Goal: Task Accomplishment & Management: Manage account settings

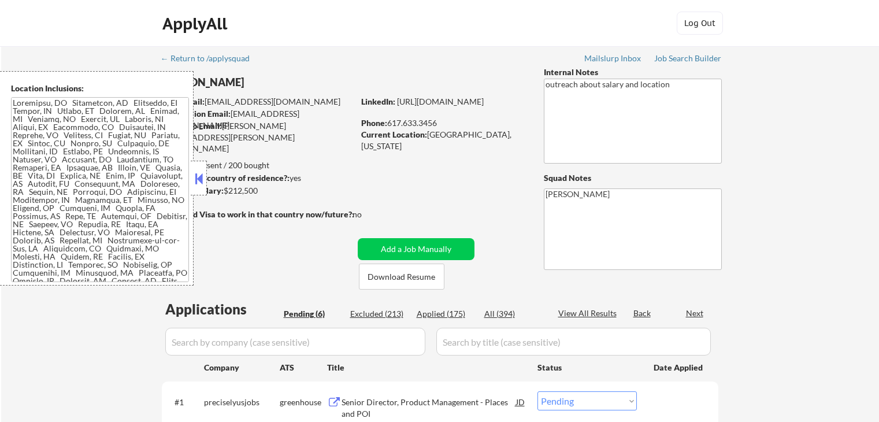
select select ""pending""
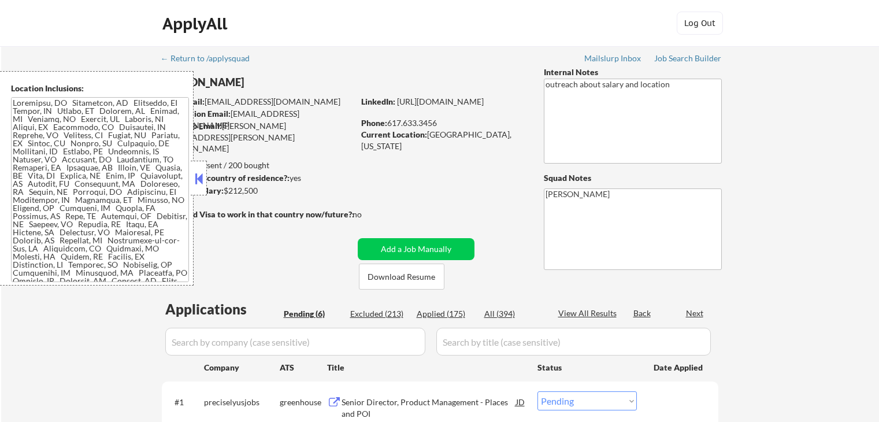
select select ""pending""
click at [202, 170] on button at bounding box center [198, 178] width 13 height 17
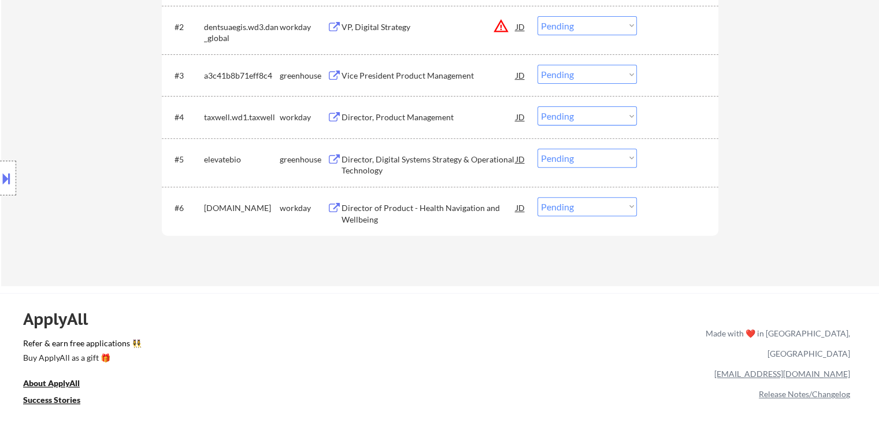
scroll to position [404, 0]
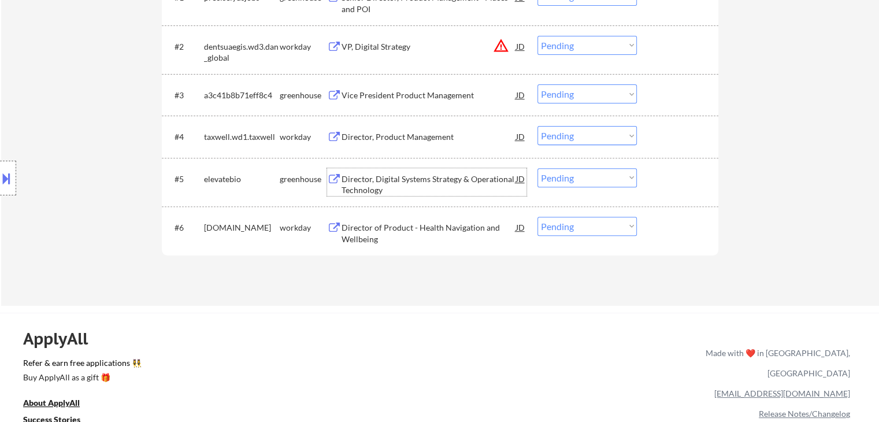
click at [438, 178] on div "Director, Digital Systems Strategy & Operational Technology" at bounding box center [428, 184] width 174 height 23
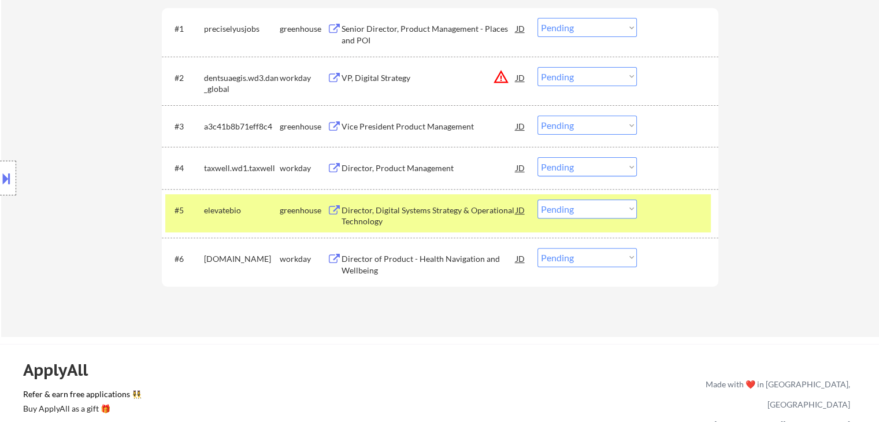
scroll to position [347, 0]
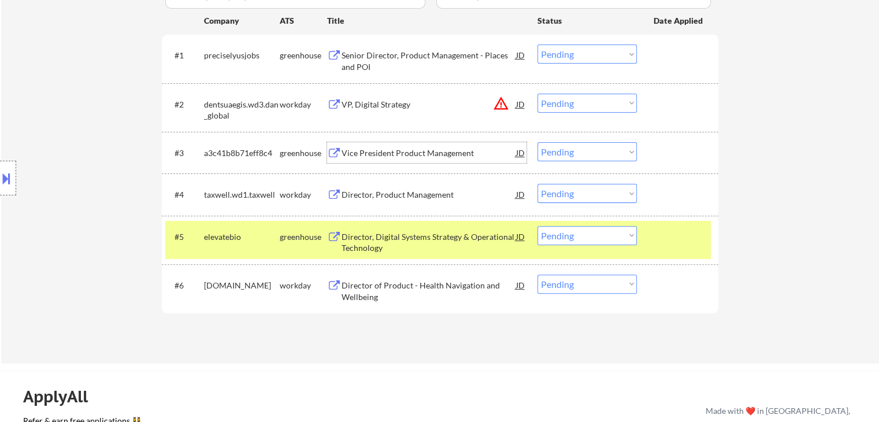
click at [369, 151] on div "Vice President Product Management" at bounding box center [428, 153] width 174 height 12
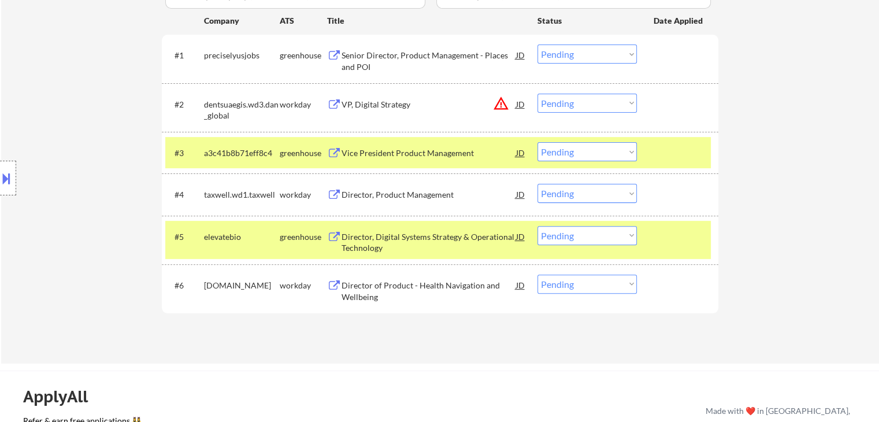
click at [404, 56] on div "Senior Director, Product Management - Places and POI" at bounding box center [428, 61] width 174 height 23
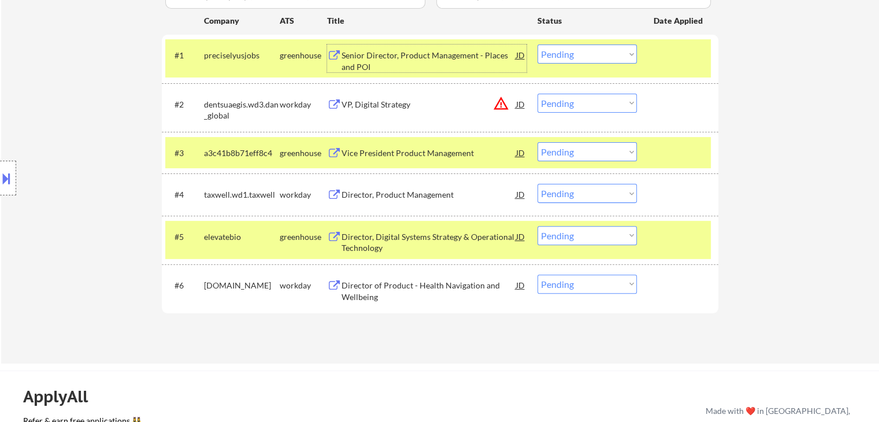
scroll to position [289, 0]
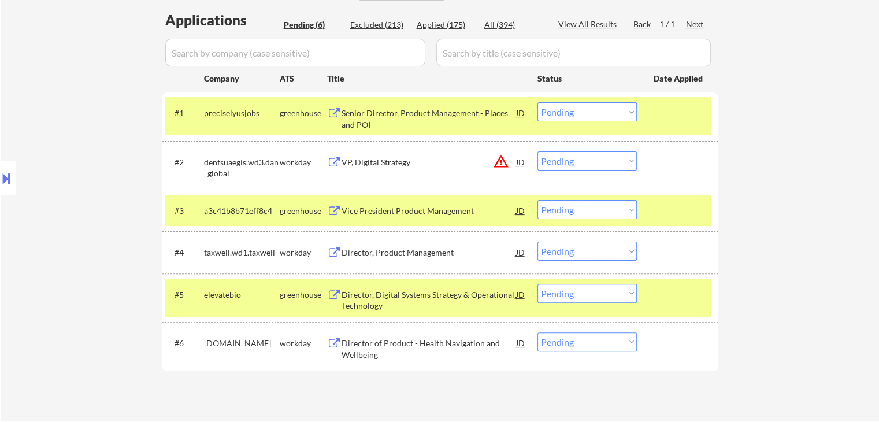
click at [388, 209] on div "Vice President Product Management" at bounding box center [428, 211] width 174 height 12
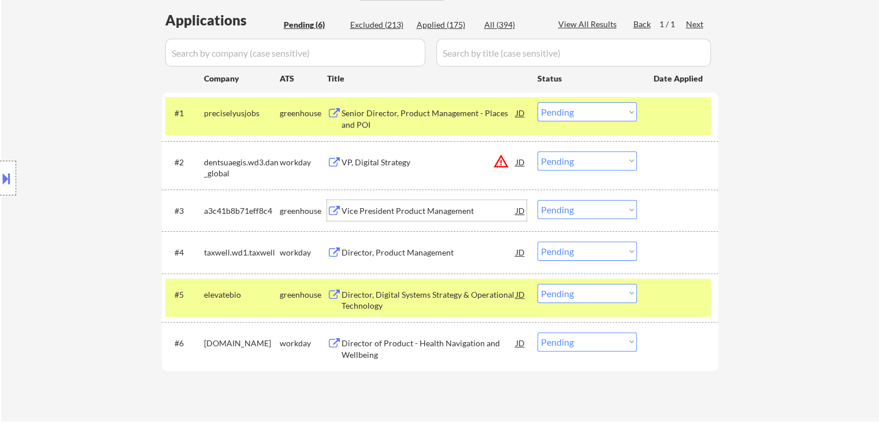
click at [559, 211] on select "Choose an option... Pending Applied Excluded (Questions) Excluded (Expired) Exc…" at bounding box center [586, 209] width 99 height 19
click at [537, 200] on select "Choose an option... Pending Applied Excluded (Questions) Excluded (Expired) Exc…" at bounding box center [586, 209] width 99 height 19
click at [0, 183] on button at bounding box center [6, 178] width 13 height 19
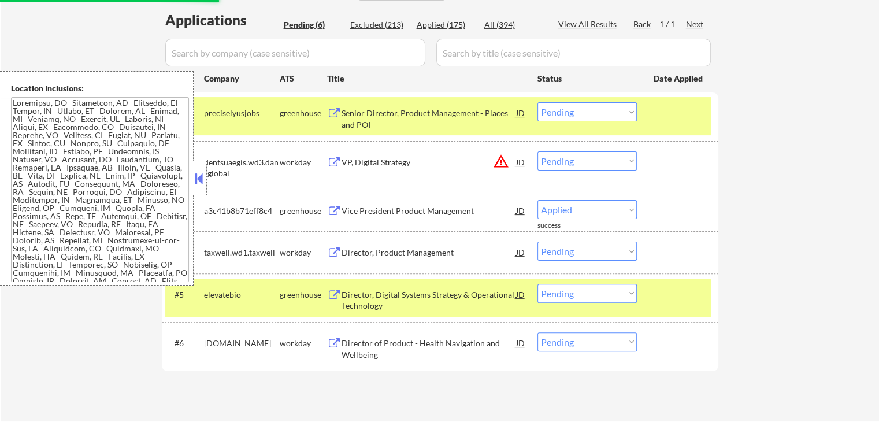
select select ""pending""
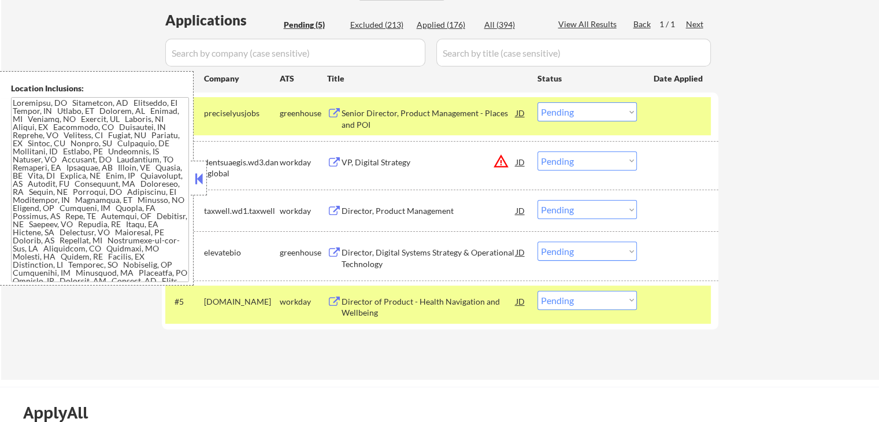
click at [203, 183] on button at bounding box center [198, 178] width 13 height 17
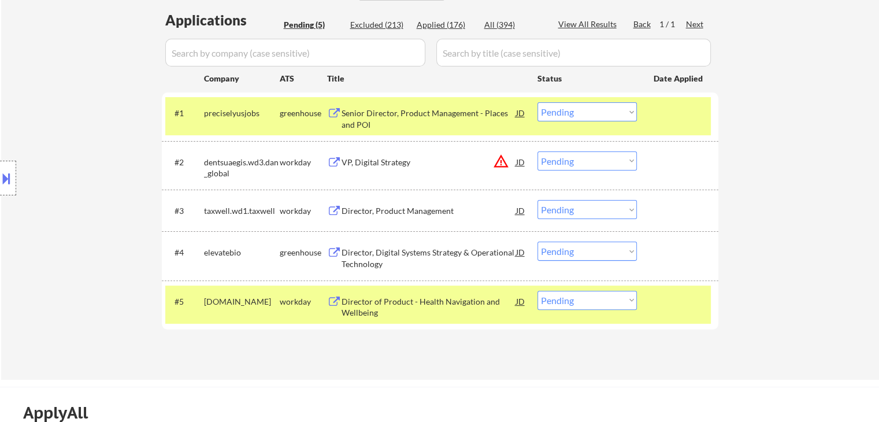
click at [580, 251] on select "Choose an option... Pending Applied Excluded (Questions) Excluded (Expired) Exc…" at bounding box center [586, 250] width 99 height 19
click at [537, 241] on select "Choose an option... Pending Applied Excluded (Questions) Excluded (Expired) Exc…" at bounding box center [586, 250] width 99 height 19
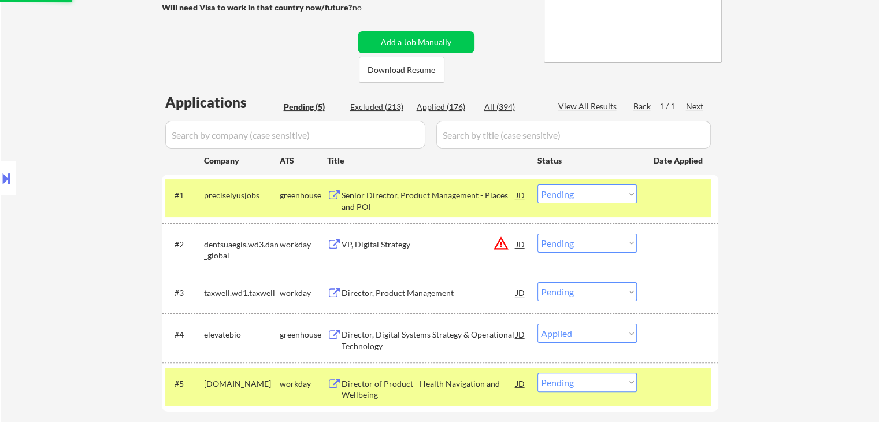
scroll to position [116, 0]
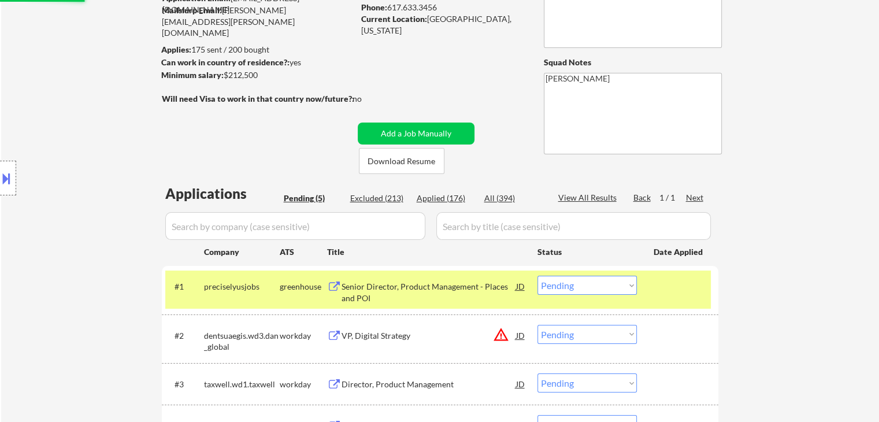
select select ""pending""
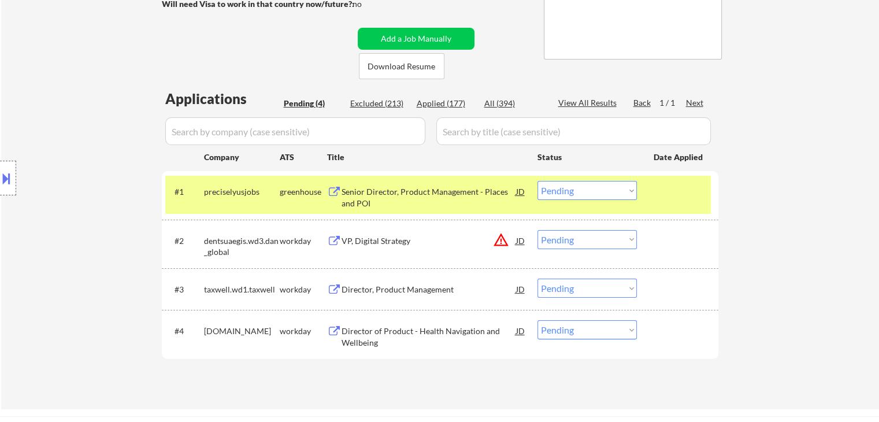
scroll to position [231, 0]
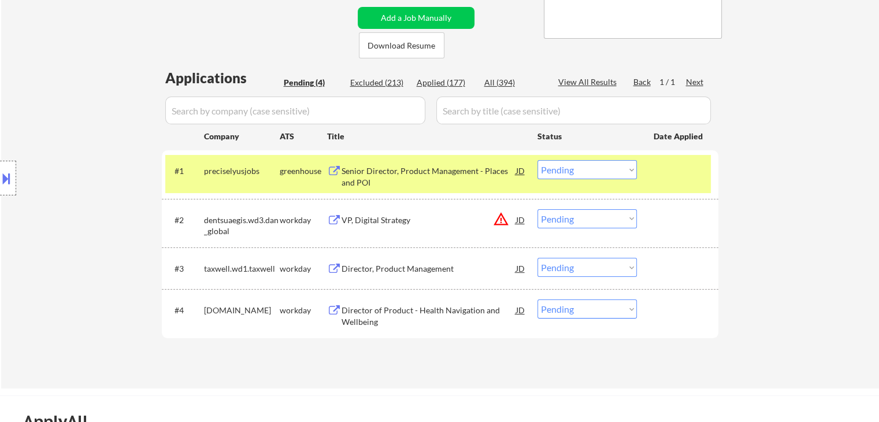
click at [441, 91] on div "Applications Pending (4) Excluded (213) Applied (177) All (394) View All Result…" at bounding box center [440, 217] width 556 height 298
click at [446, 83] on div "Applied (177)" at bounding box center [445, 83] width 58 height 12
select select ""applied""
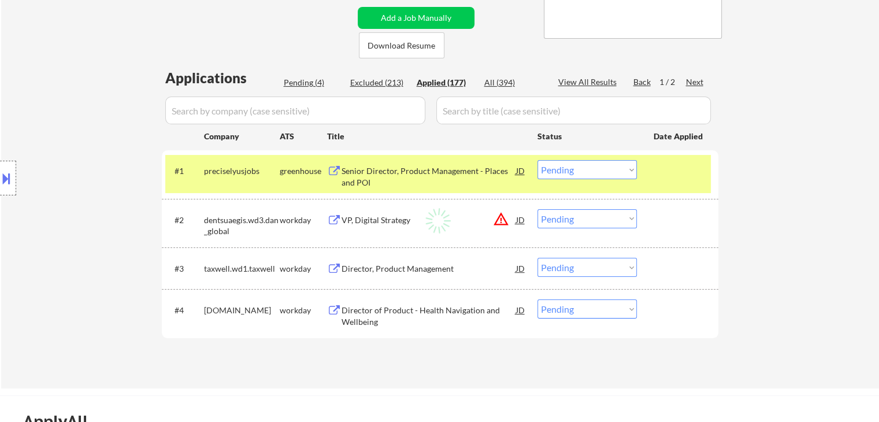
select select ""applied""
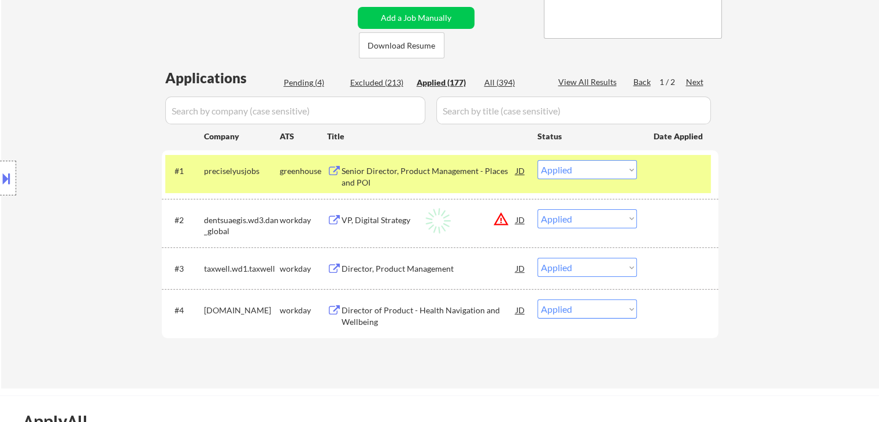
select select ""applied""
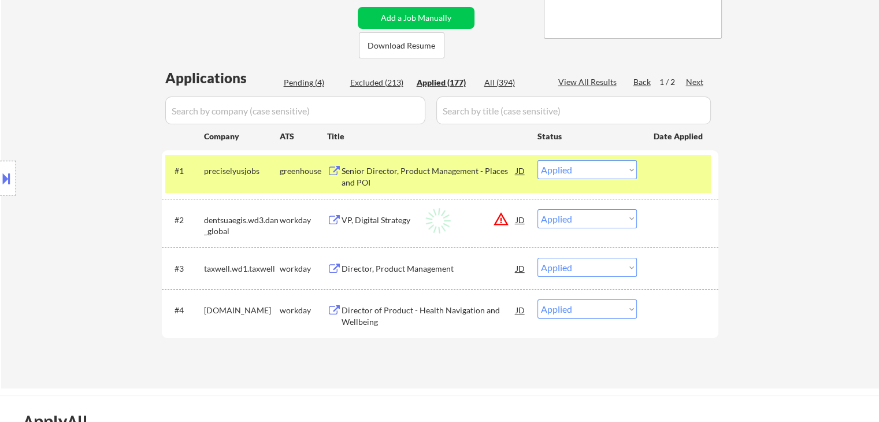
select select ""applied""
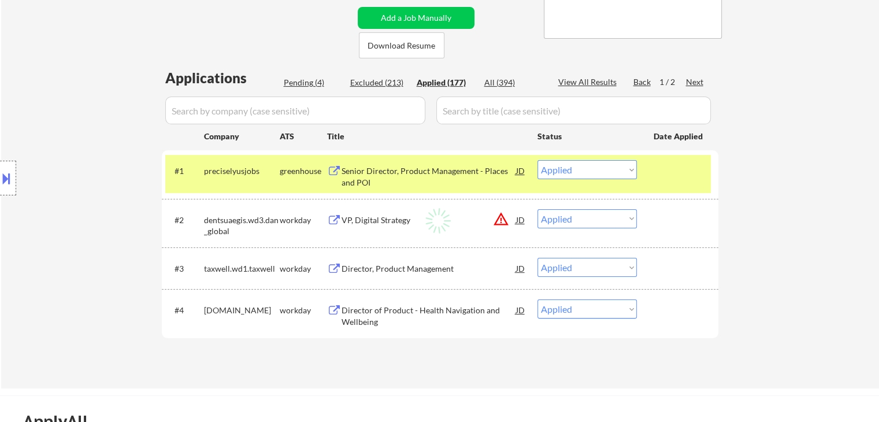
select select ""applied""
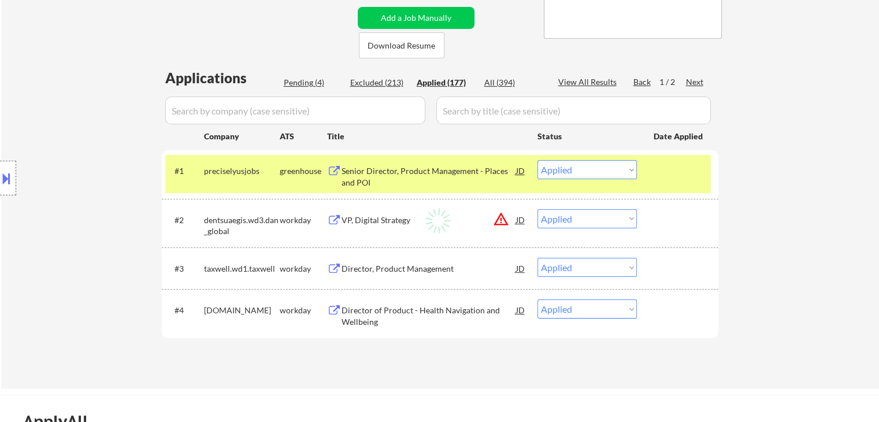
select select ""applied""
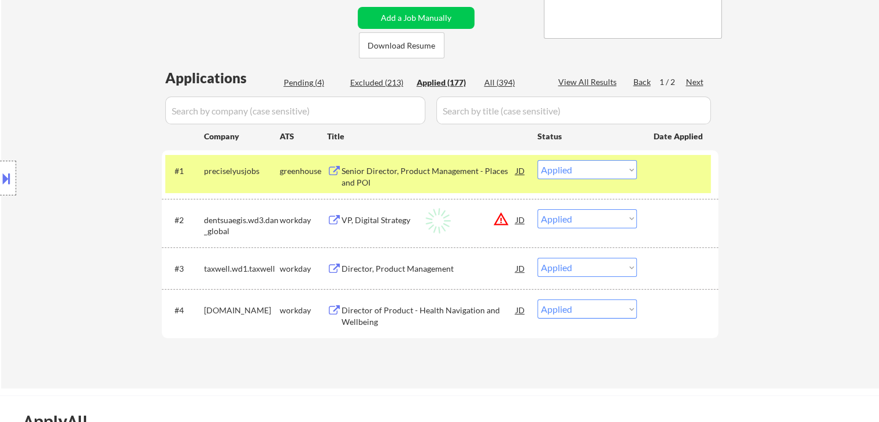
select select ""applied""
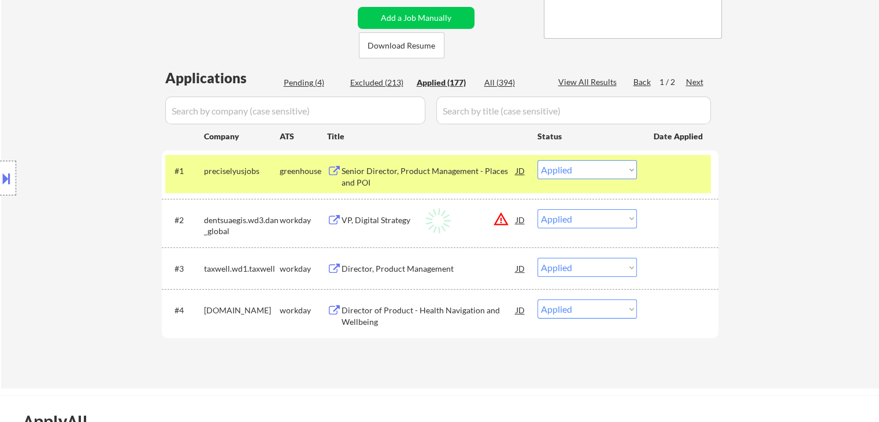
select select ""applied""
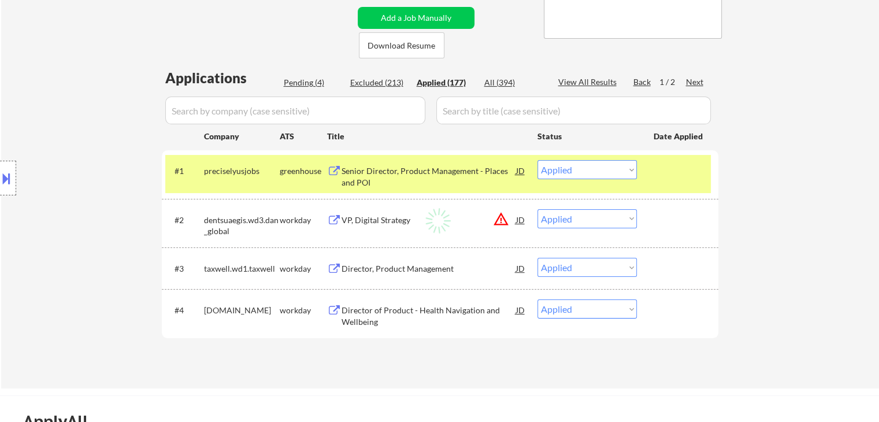
select select ""applied""
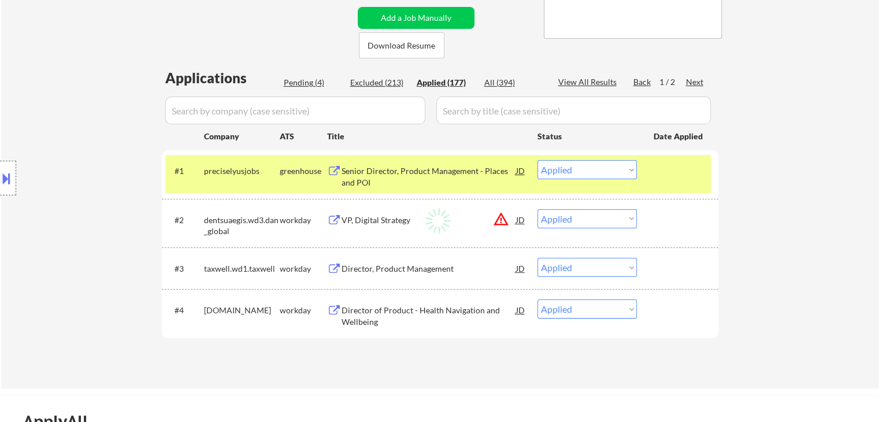
select select ""applied""
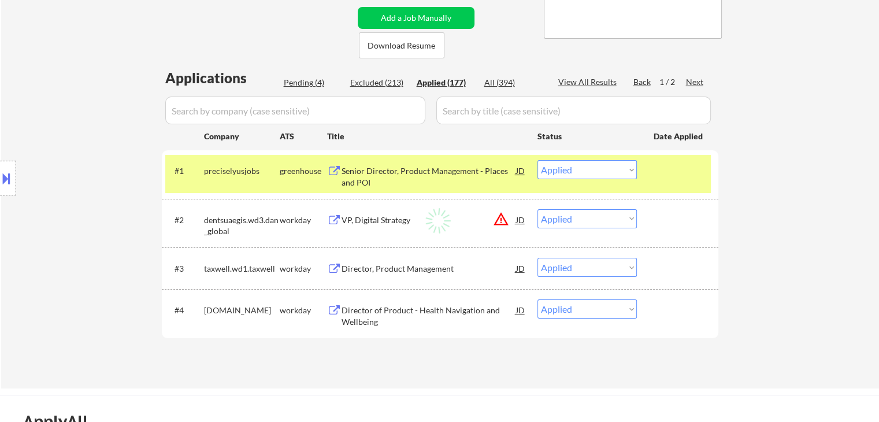
select select ""applied""
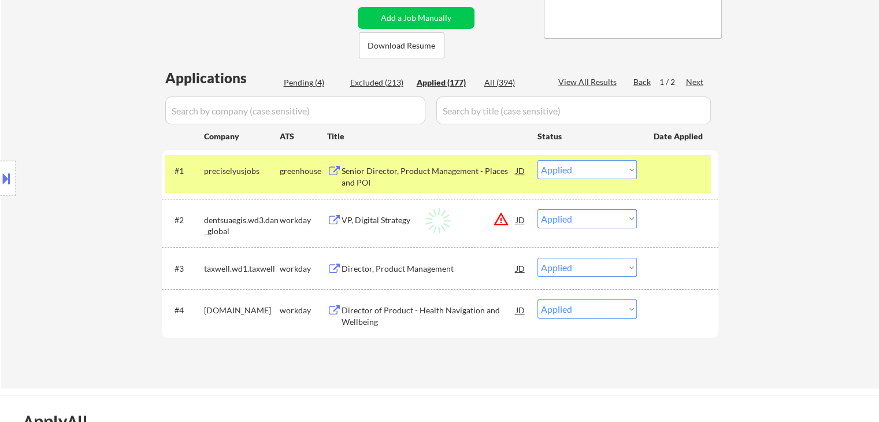
select select ""applied""
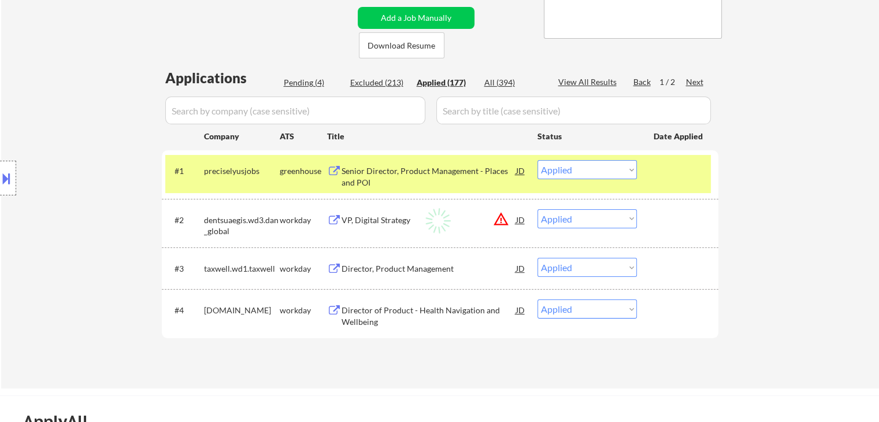
select select ""applied""
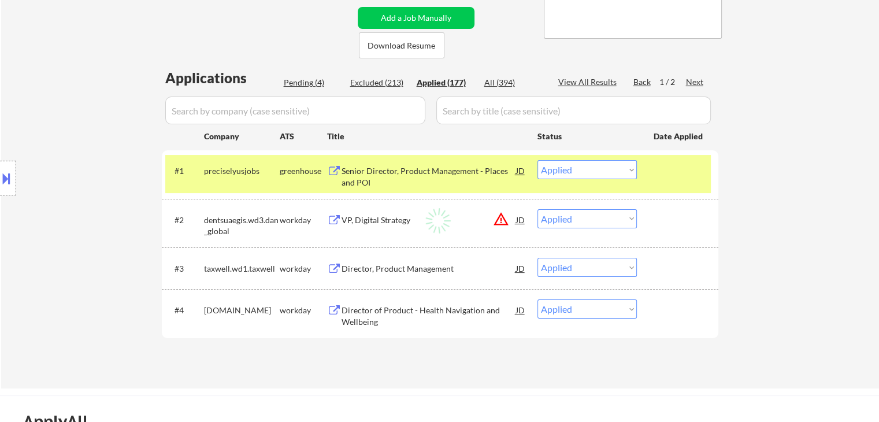
select select ""applied""
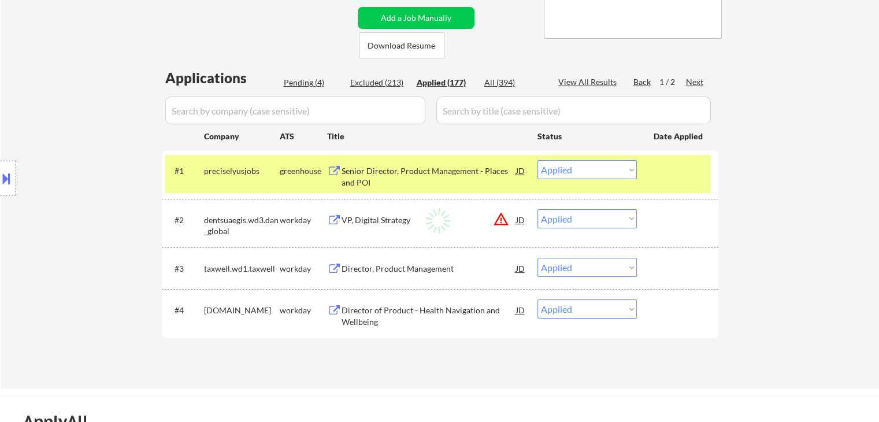
select select ""applied""
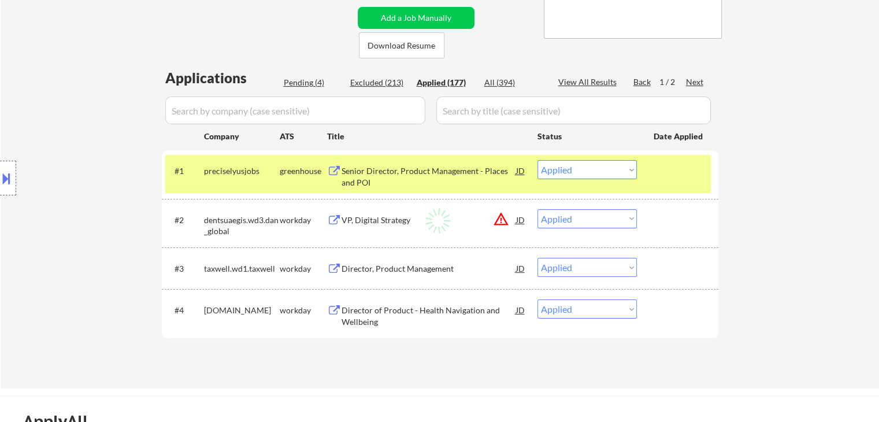
select select ""applied""
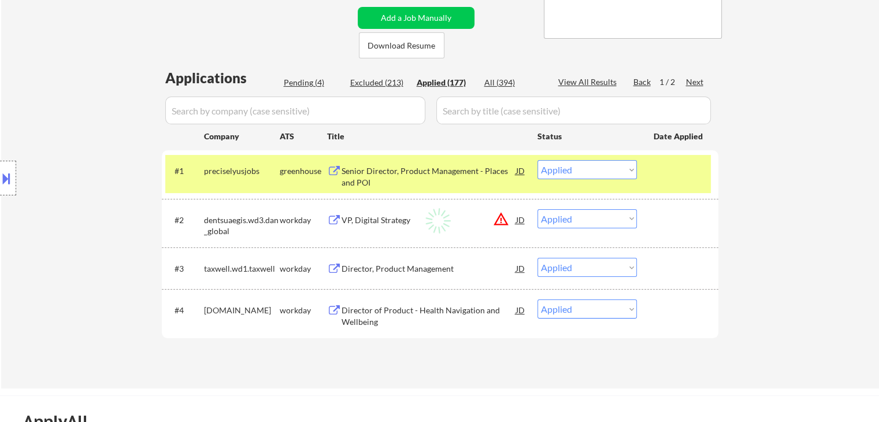
select select ""applied""
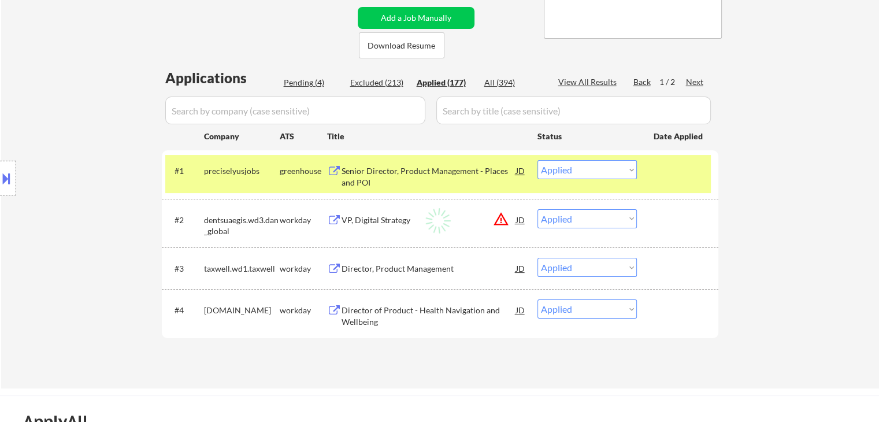
select select ""applied""
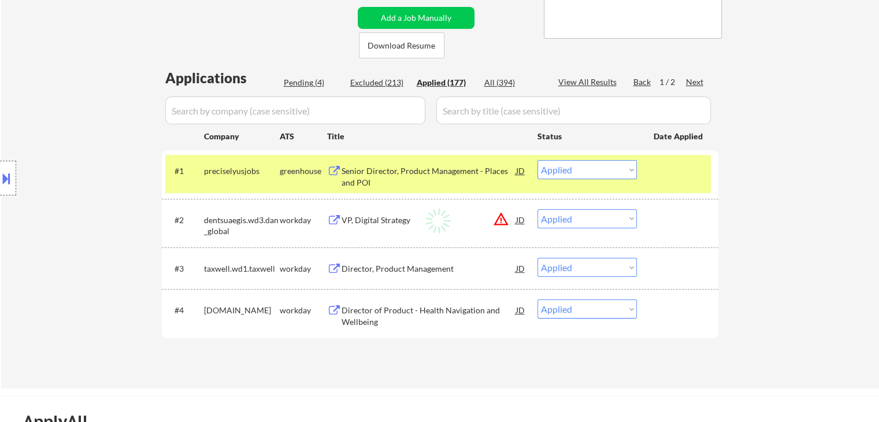
select select ""applied""
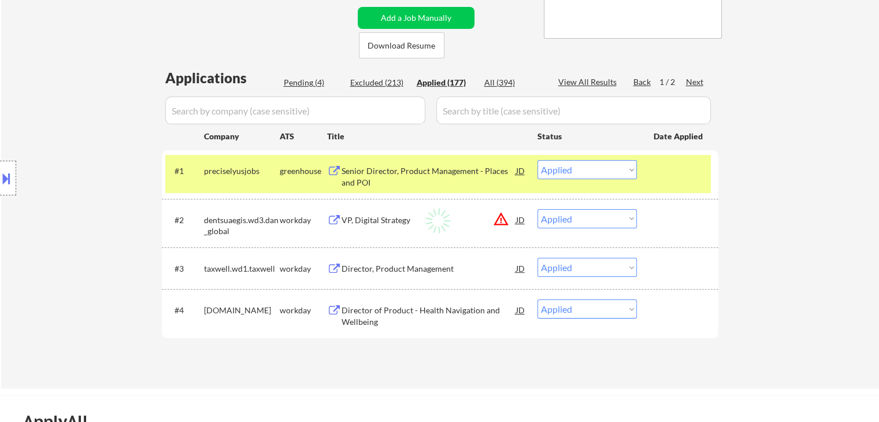
select select ""applied""
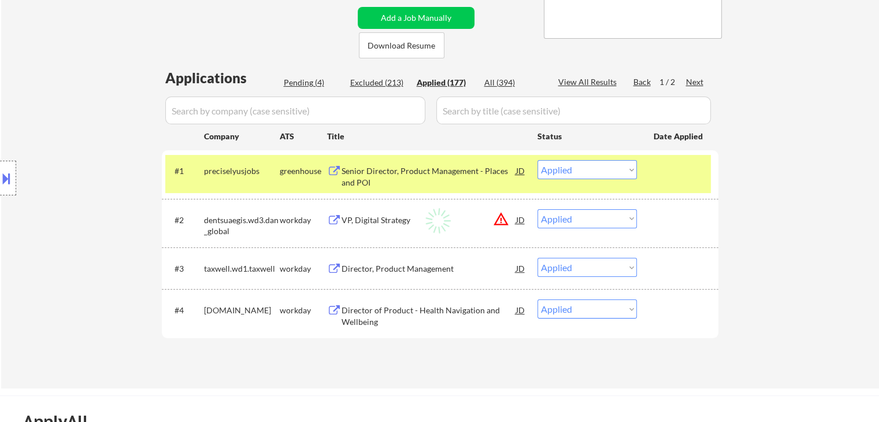
select select ""applied""
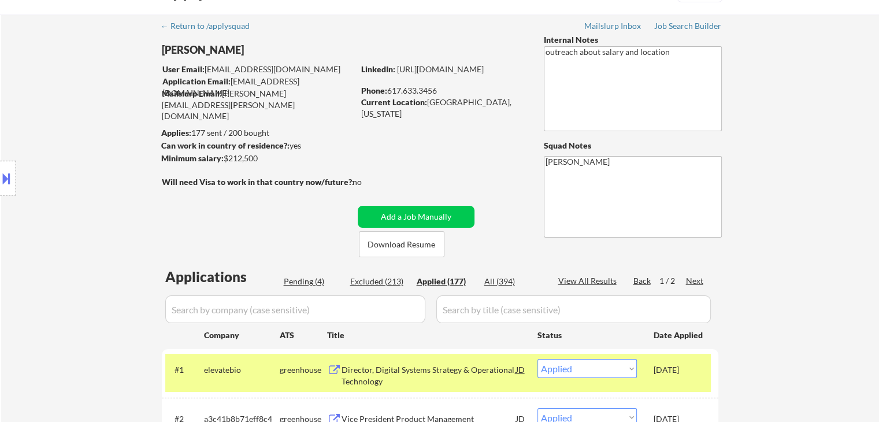
scroll to position [0, 0]
